Goal: Transaction & Acquisition: Purchase product/service

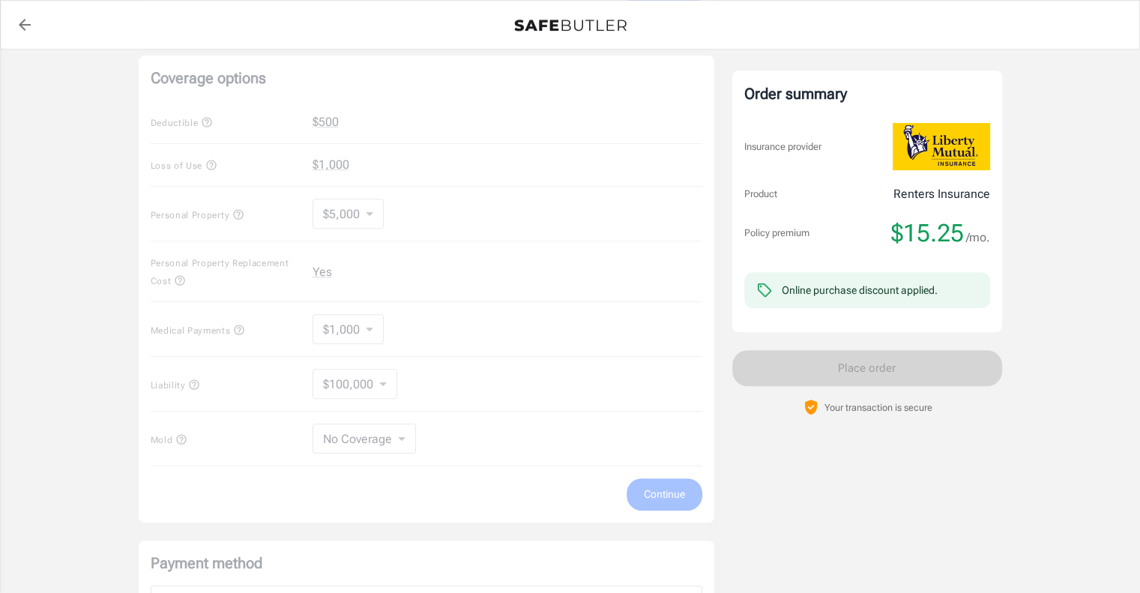
scroll to position [565, 0]
click at [372, 380] on div "Coverage options Deductible $500 Loss of Use $1,000 Personal Property $5,000 50…" at bounding box center [426, 287] width 575 height 467
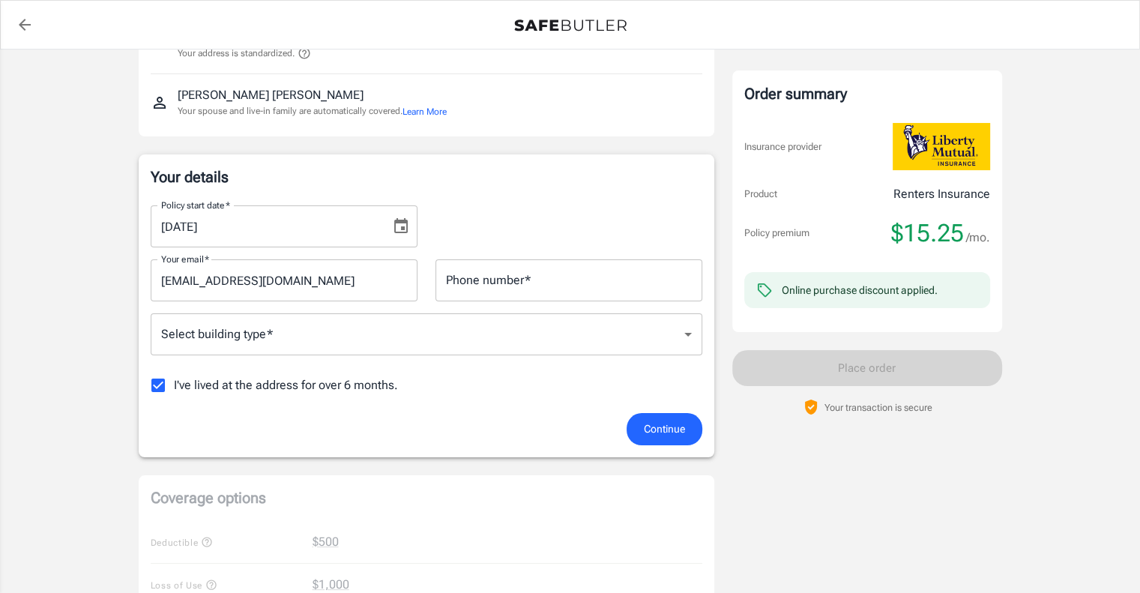
scroll to position [136, 0]
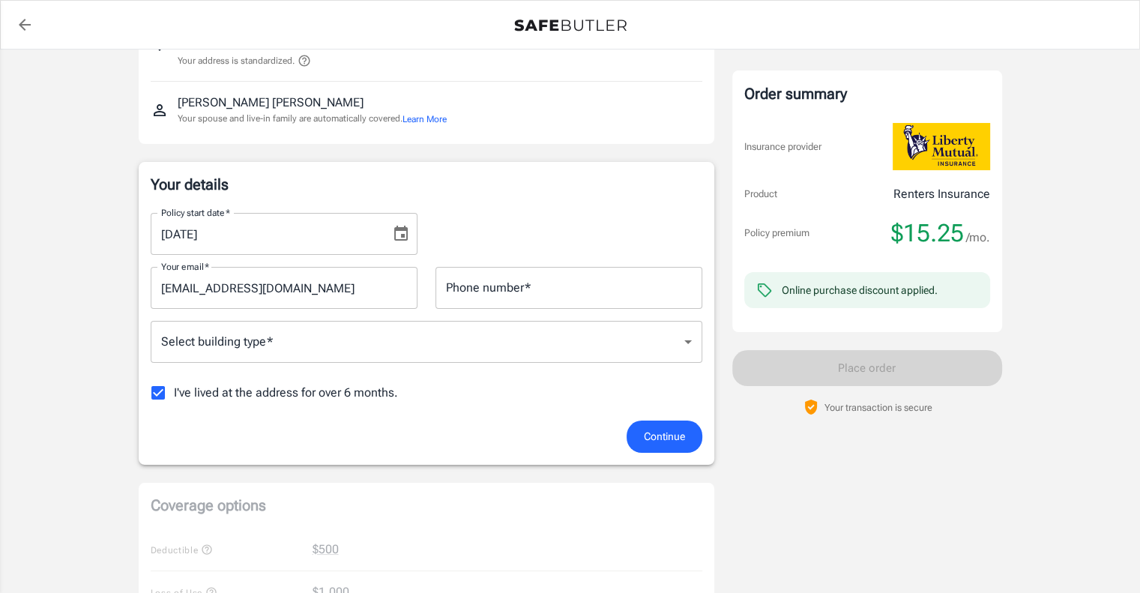
click at [412, 230] on button "Choose date, selected date is Sep 21, 2025" at bounding box center [401, 234] width 30 height 30
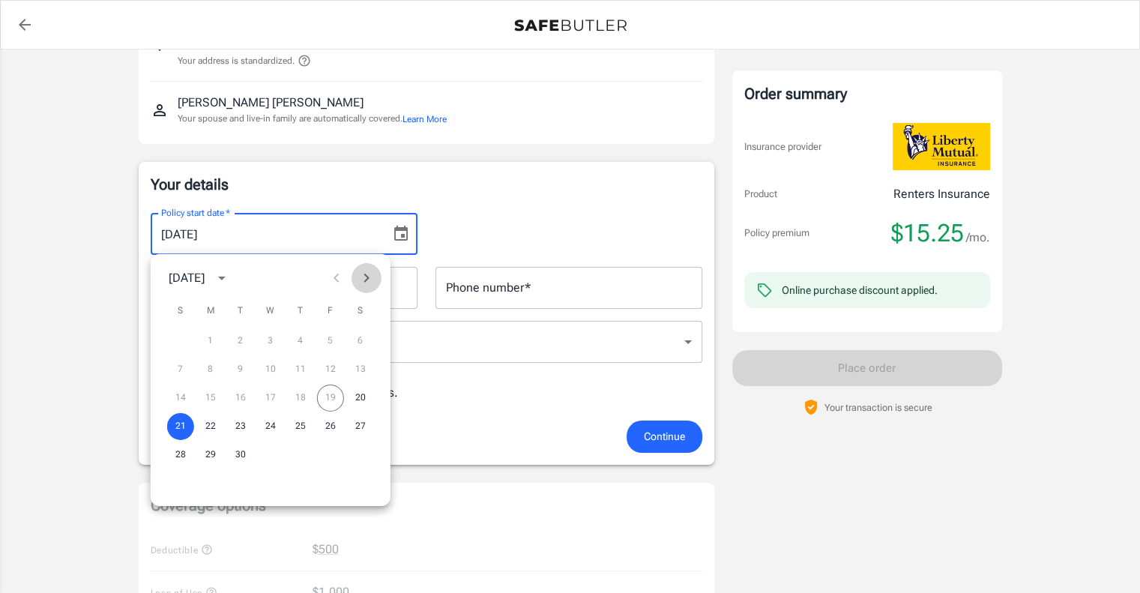
click at [369, 277] on icon "Next month" at bounding box center [366, 278] width 18 height 18
click at [362, 337] on button "1" at bounding box center [360, 340] width 27 height 27
type input "[DATE]"
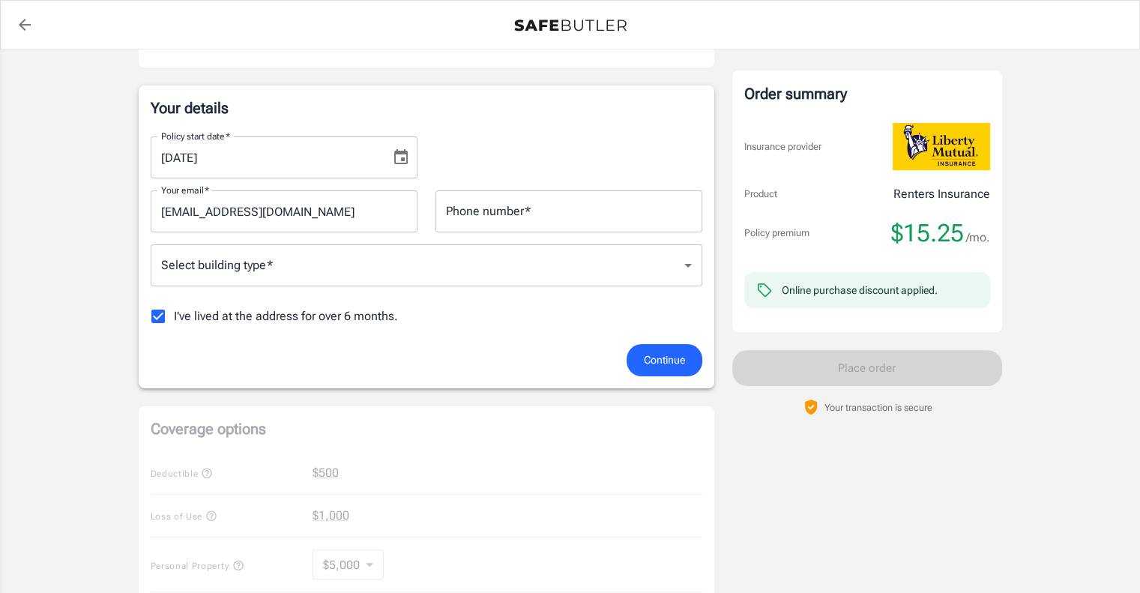
scroll to position [214, 0]
click at [449, 264] on body "Policy premium $ 15.25 /mo Liberty Mutual Renters Insurance [STREET_ADDRESS][PE…" at bounding box center [570, 521] width 1140 height 1471
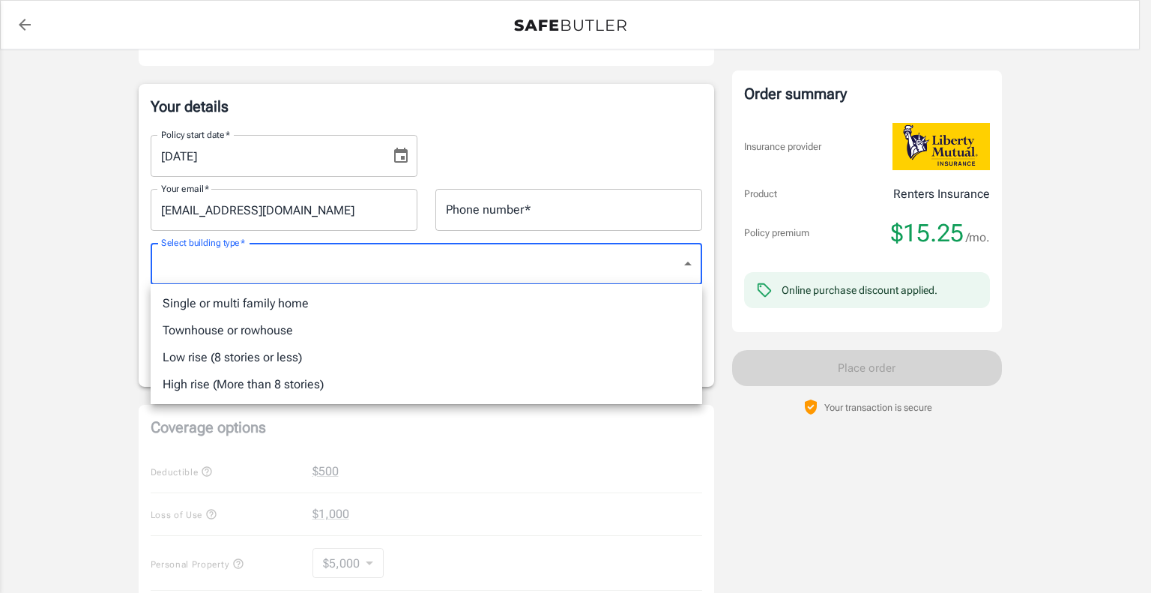
click at [369, 354] on li "Low rise (8 stories or less)" at bounding box center [426, 357] width 551 height 27
type input "lowrise"
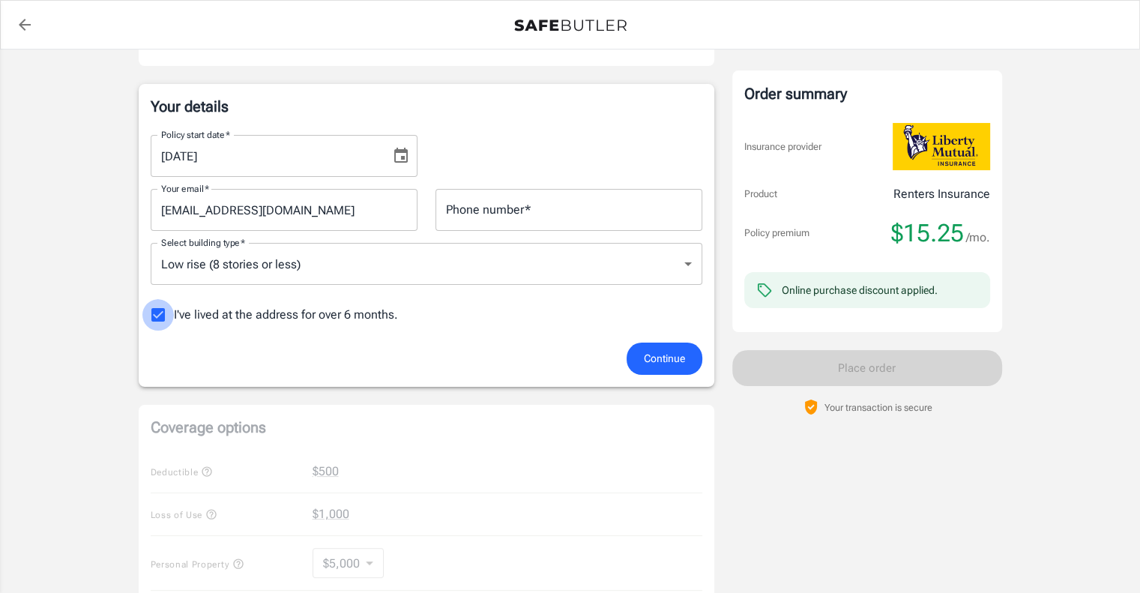
click at [143, 311] on input "I've lived at the address for over 6 months." at bounding box center [157, 314] width 31 height 31
checkbox input "false"
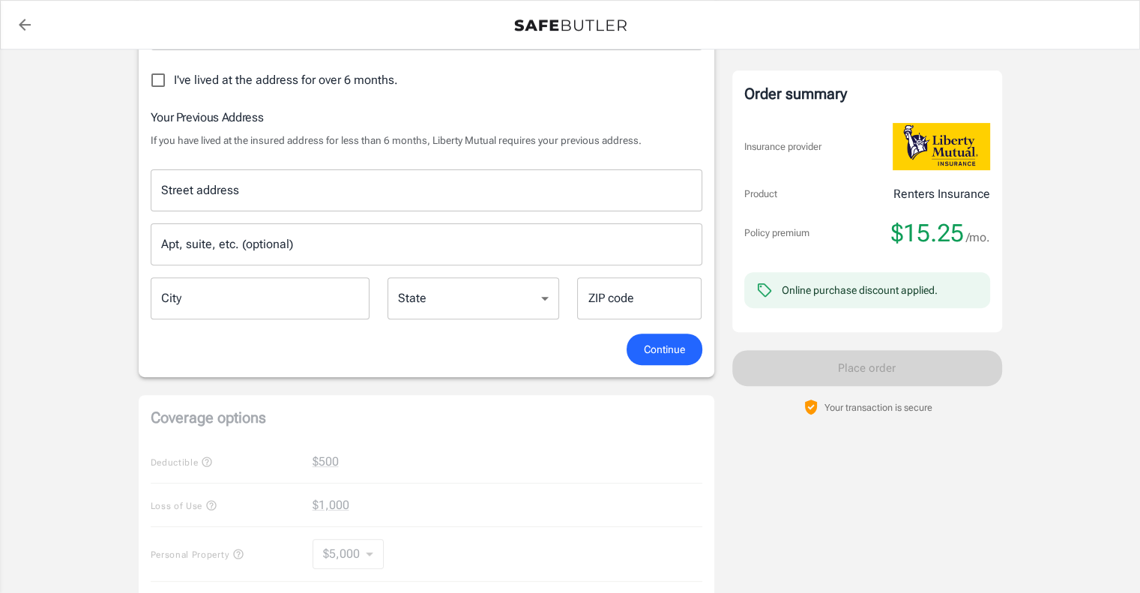
scroll to position [448, 0]
click at [633, 352] on button "Continue" at bounding box center [664, 350] width 76 height 32
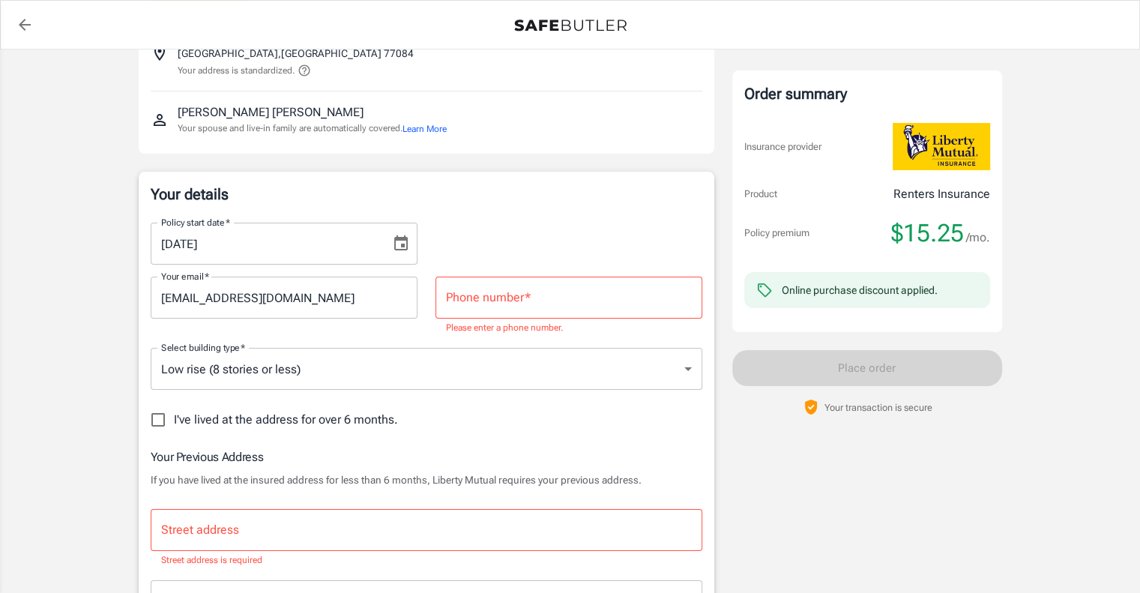
scroll to position [0, 0]
